Goal: Information Seeking & Learning: Learn about a topic

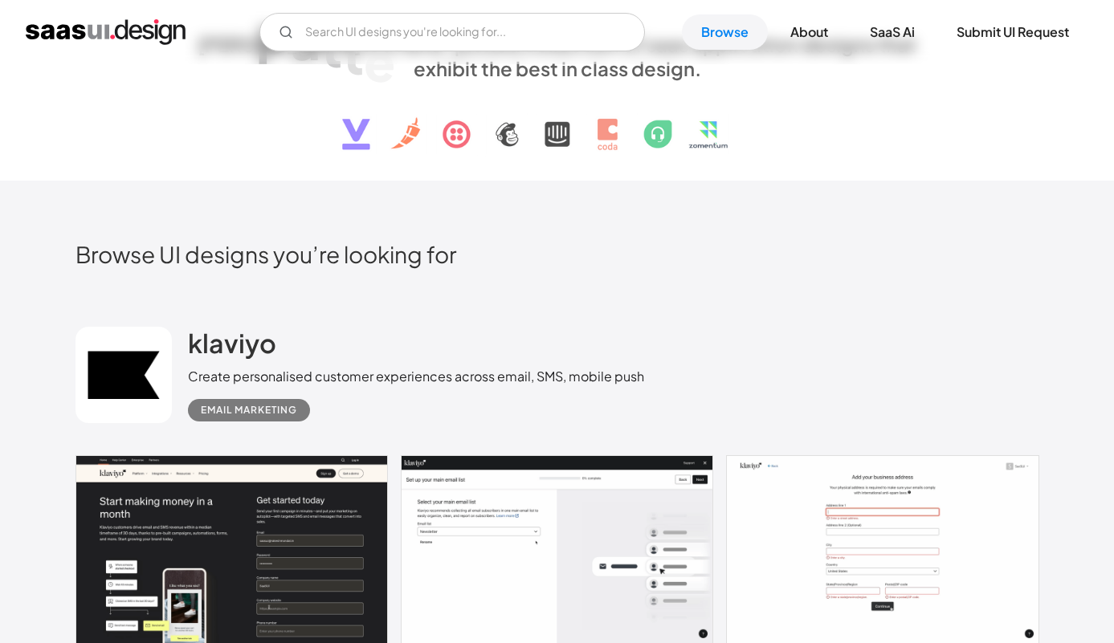
scroll to position [434, 0]
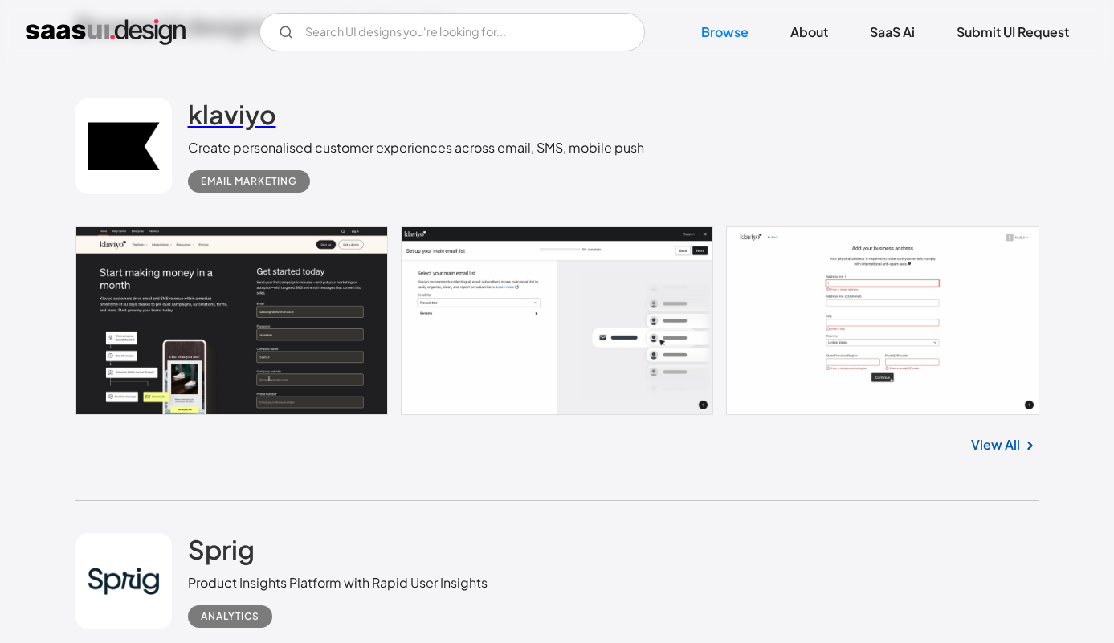
click at [218, 116] on h2 "klaviyo" at bounding box center [232, 114] width 88 height 32
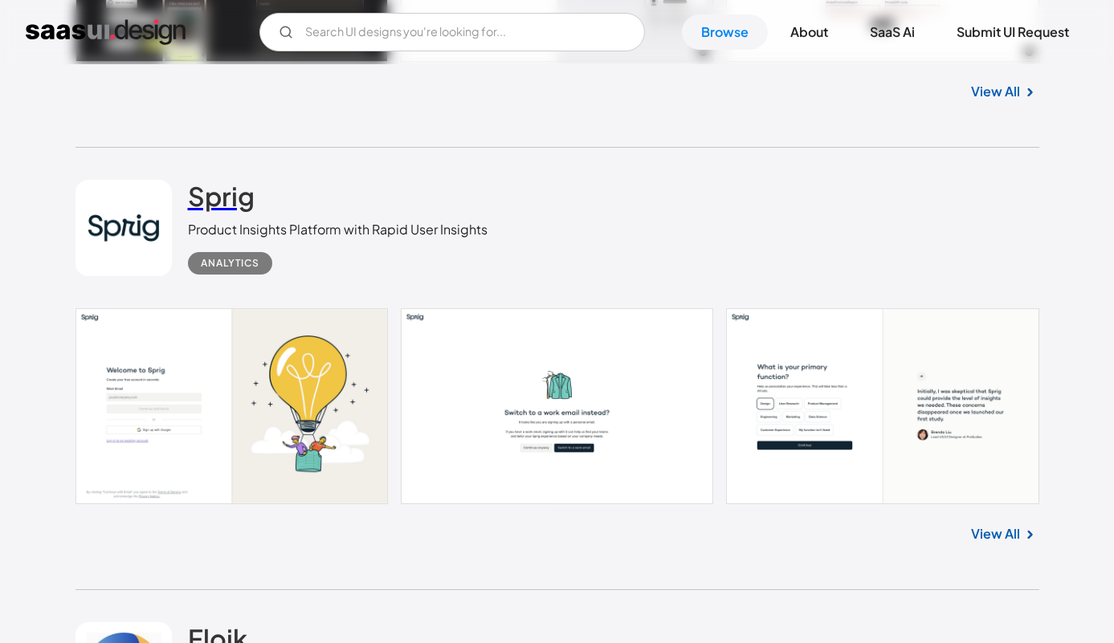
click at [214, 194] on h2 "Sprig" at bounding box center [221, 196] width 67 height 32
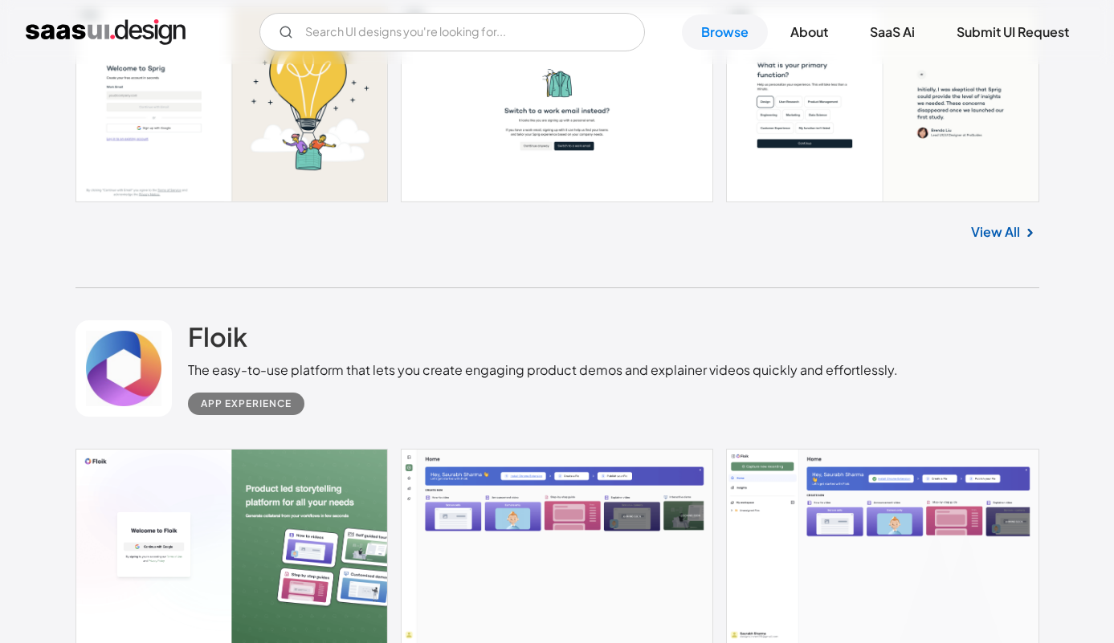
scroll to position [1244, 0]
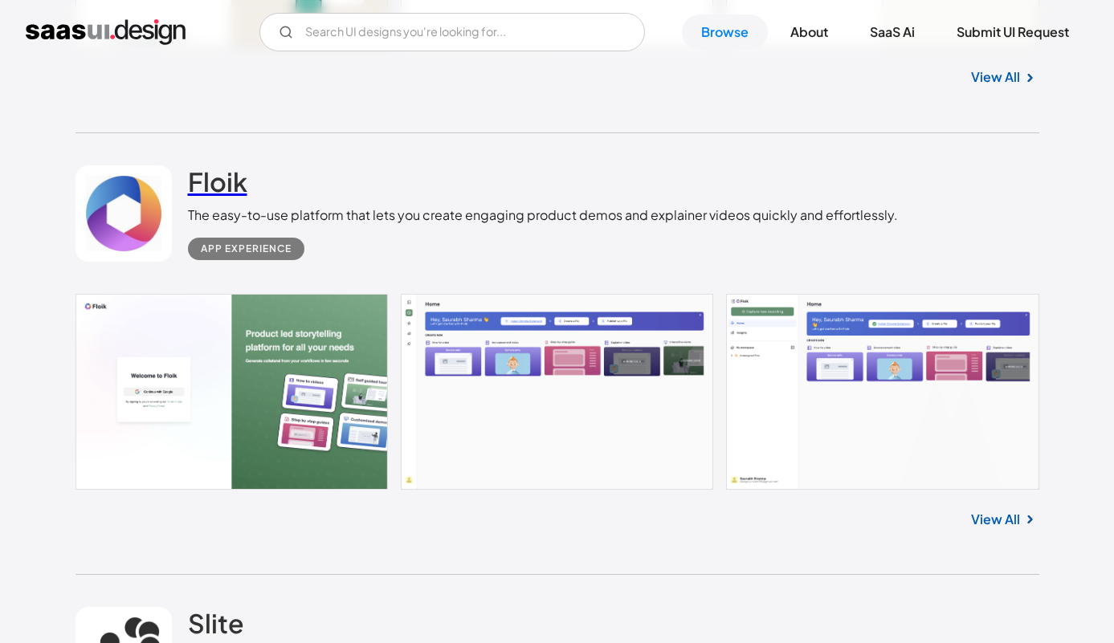
click at [215, 185] on h2 "Floik" at bounding box center [217, 181] width 59 height 32
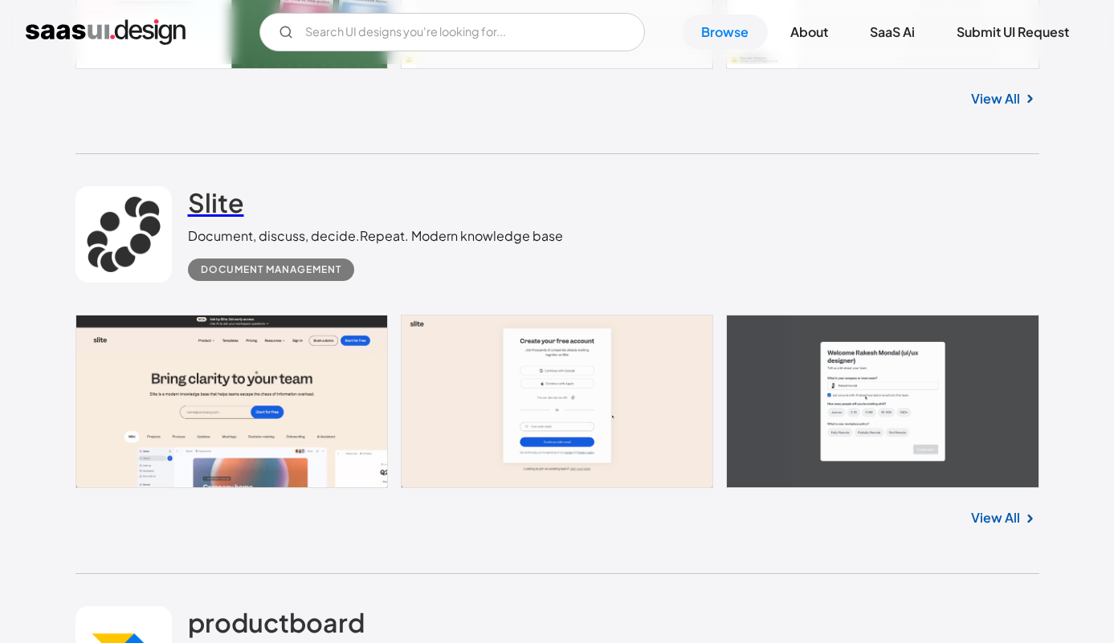
click at [215, 198] on h2 "Slite" at bounding box center [216, 202] width 56 height 32
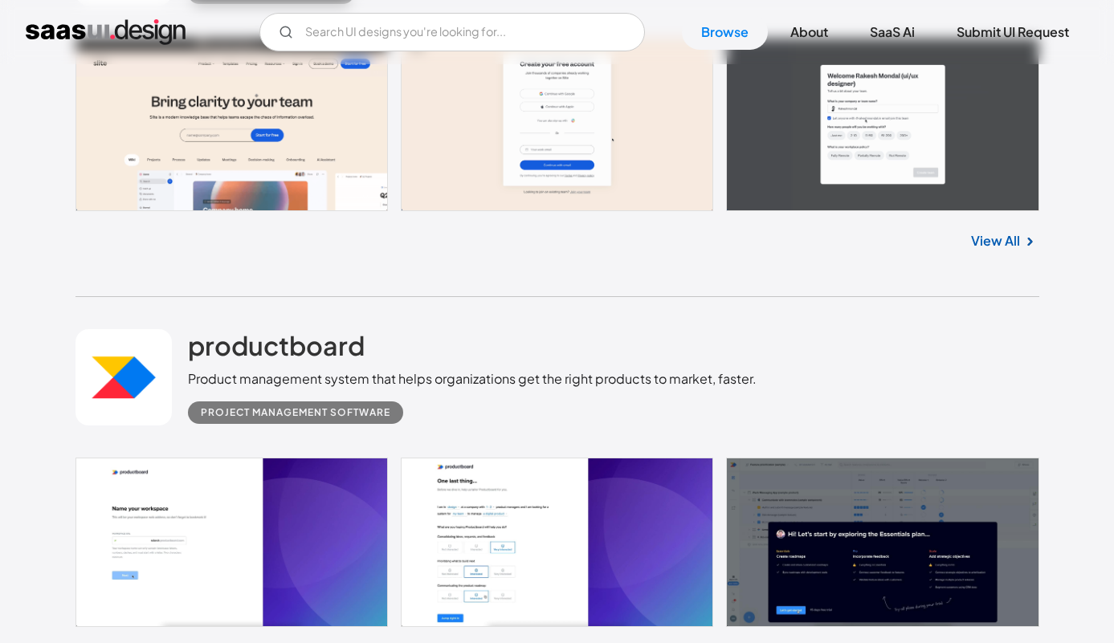
scroll to position [2185, 0]
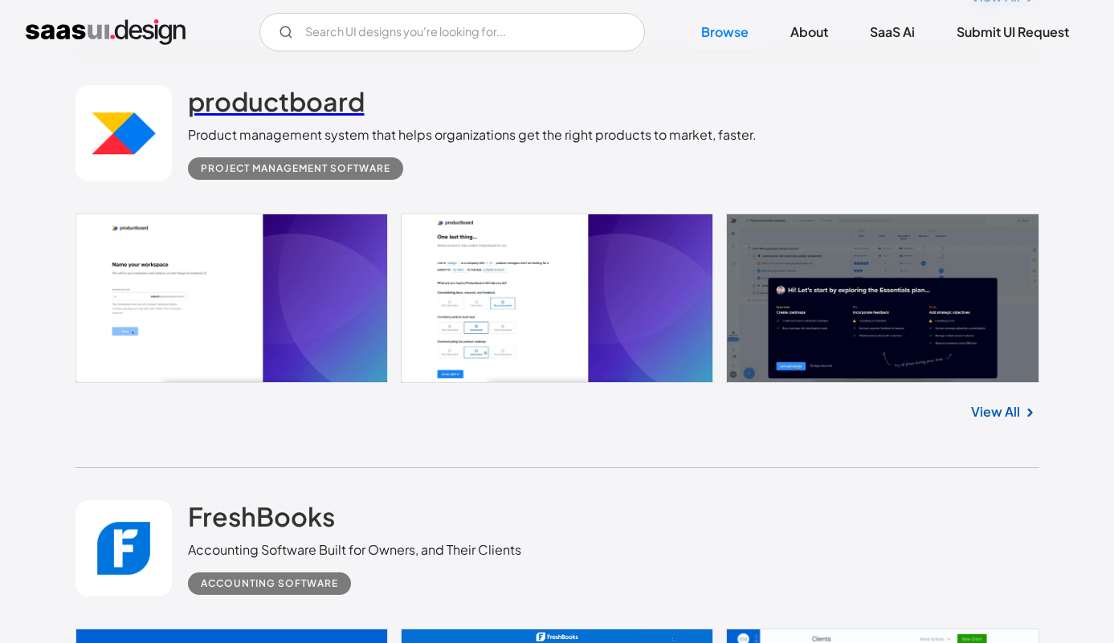
click at [238, 106] on h2 "productboard" at bounding box center [276, 101] width 177 height 32
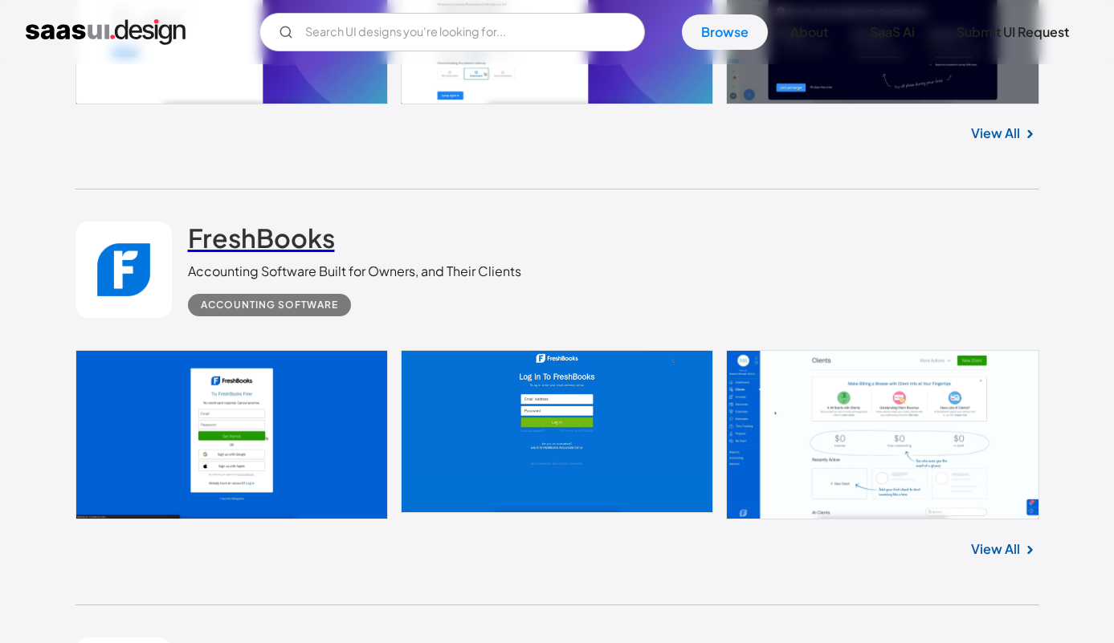
click at [248, 245] on h2 "FreshBooks" at bounding box center [261, 238] width 147 height 32
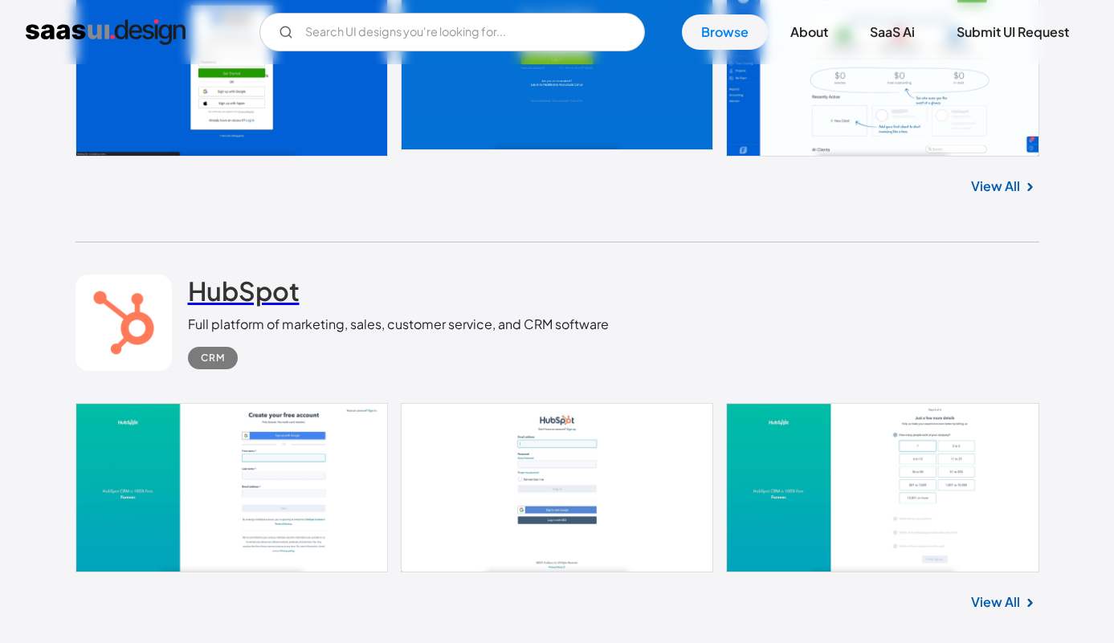
click at [240, 281] on h2 "HubSpot" at bounding box center [244, 291] width 112 height 32
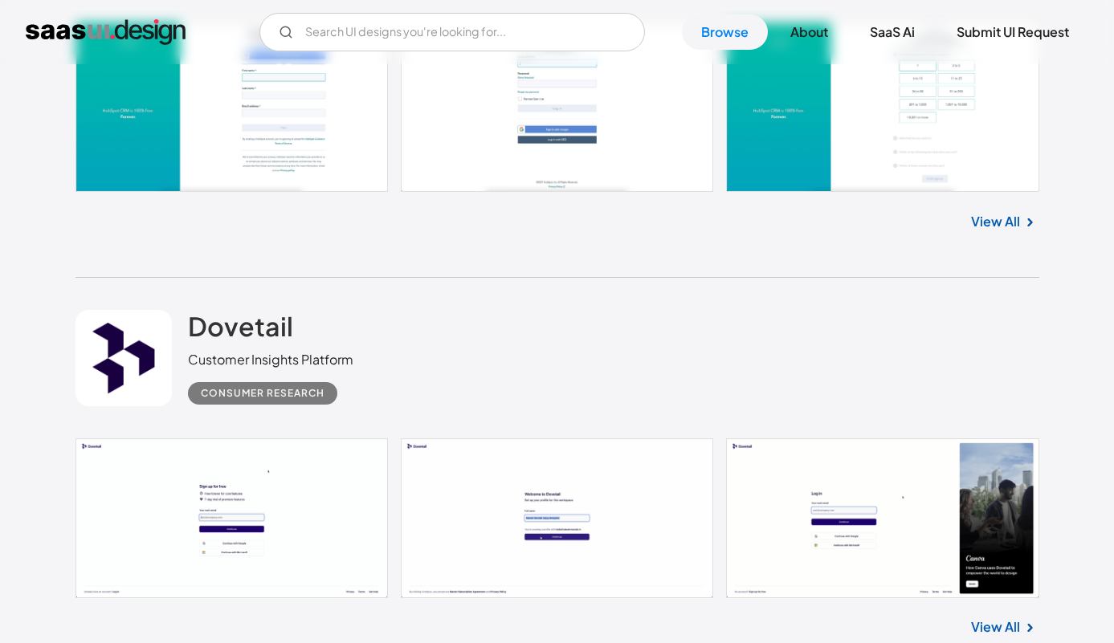
scroll to position [3291, 0]
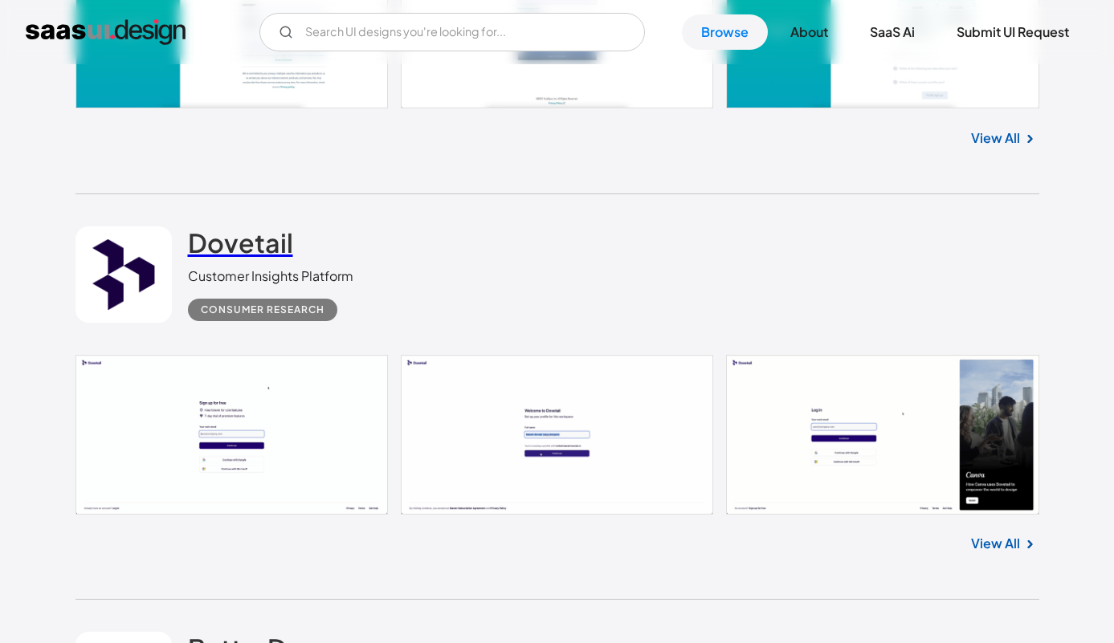
click at [240, 236] on h2 "Dovetail" at bounding box center [240, 242] width 105 height 32
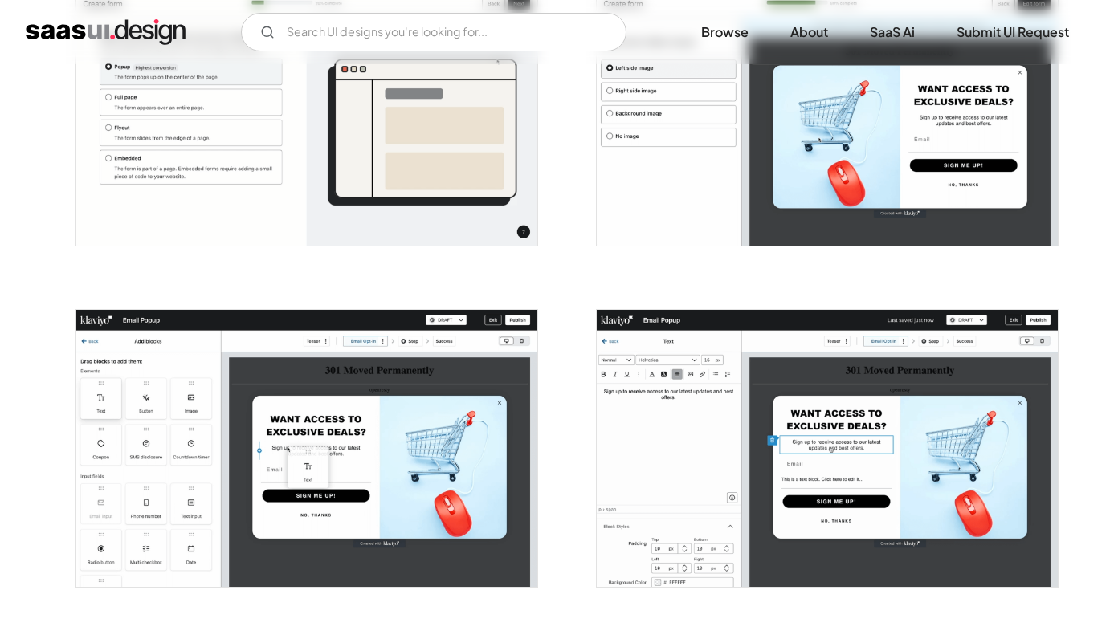
scroll to position [1091, 0]
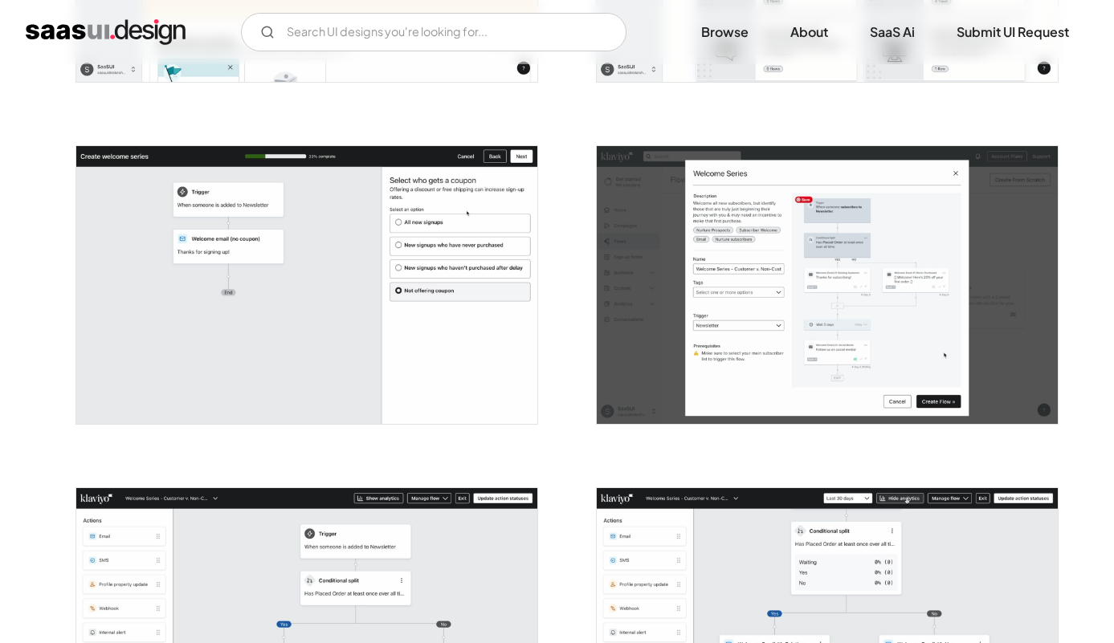
scroll to position [2633, 0]
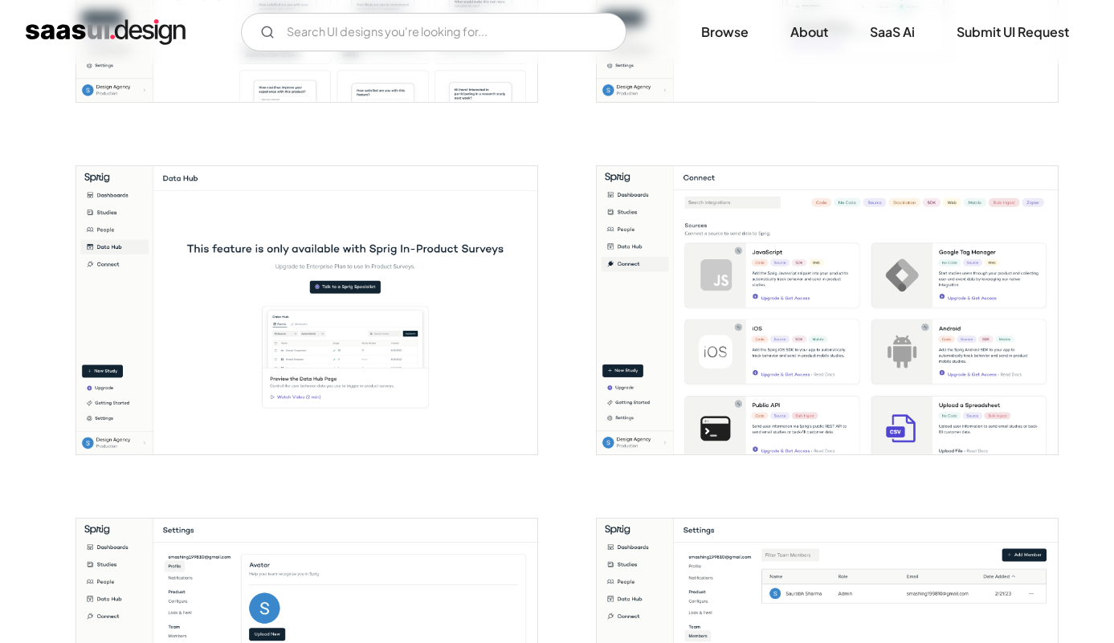
scroll to position [1999, 0]
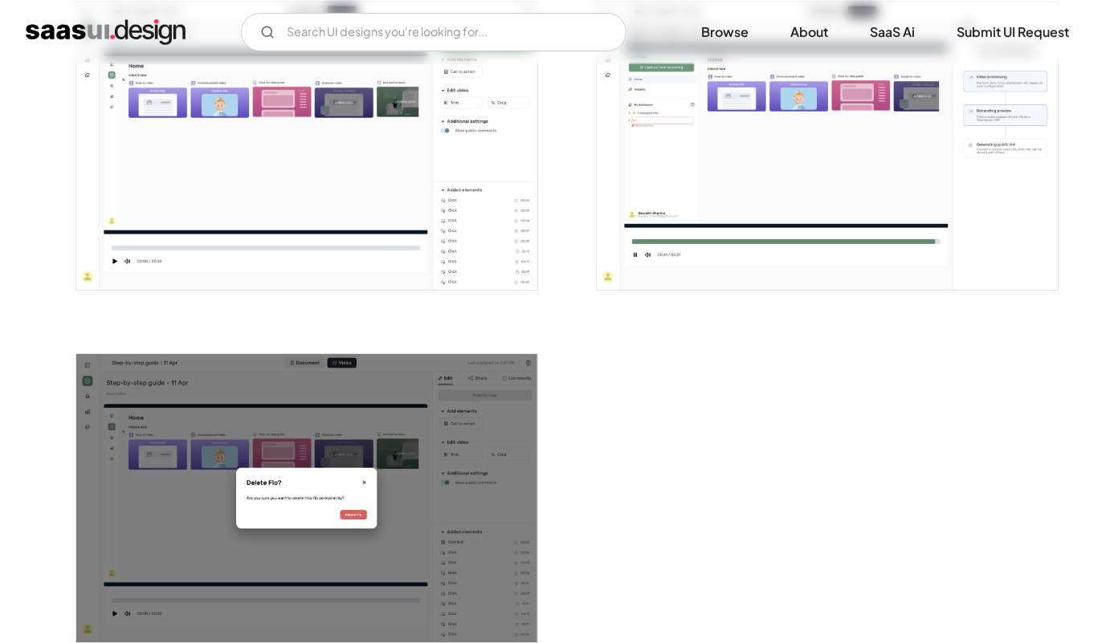
scroll to position [2829, 0]
